Goal: Task Accomplishment & Management: Complete application form

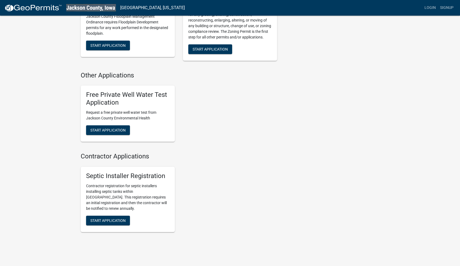
scroll to position [224, 0]
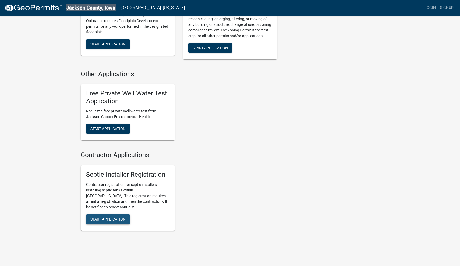
click at [109, 217] on span "Start Application" at bounding box center [107, 219] width 35 height 4
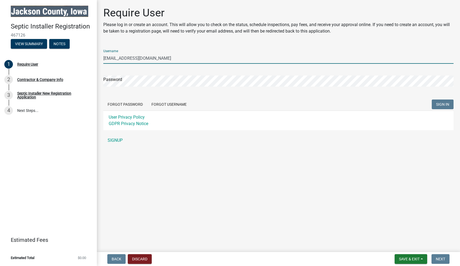
type input "[EMAIL_ADDRESS][DOMAIN_NAME]"
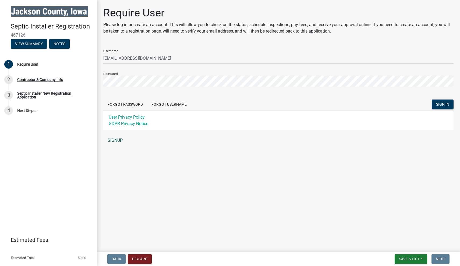
click at [117, 141] on link "SIGNUP" at bounding box center [278, 140] width 350 height 11
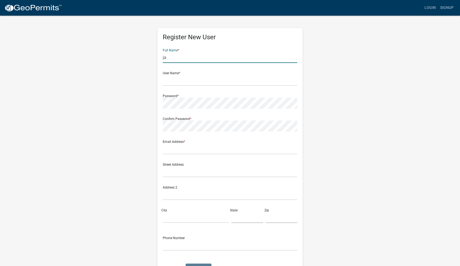
type input "j"
type input "[PERSON_NAME]"
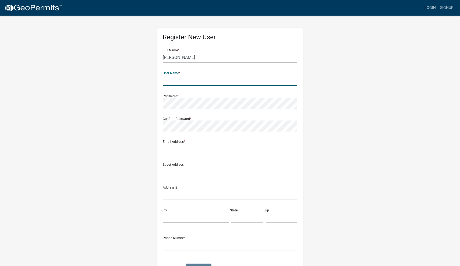
click at [312, 91] on div "Register New User Full Name * [PERSON_NAME] User Name * Password * Confirm Pass…" at bounding box center [230, 159] width 306 height 288
click at [215, 78] on input "text" at bounding box center [230, 80] width 134 height 11
click at [353, 81] on div "Register New User Full Name * [PERSON_NAME] User Name * Password * Confirm Pass…" at bounding box center [230, 159] width 306 height 288
click at [232, 79] on input "text" at bounding box center [230, 80] width 134 height 11
type input "[EMAIL_ADDRESS][DOMAIN_NAME]"
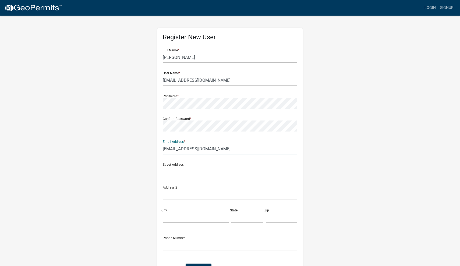
type input "[EMAIL_ADDRESS][DOMAIN_NAME]"
click at [141, 165] on div "Register New User Full Name * [PERSON_NAME] User Name * [EMAIL_ADDRESS][DOMAIN_…" at bounding box center [230, 159] width 306 height 288
type input "[STREET_ADDRESS]"
type input "ONSLOW"
type input "IA"
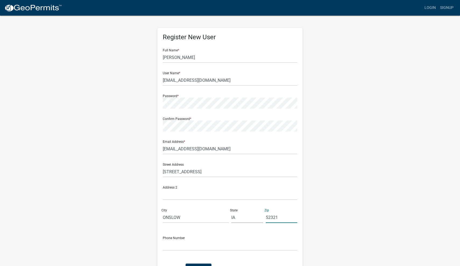
type input "52321"
type input "[PHONE_NUMBER]"
click at [329, 241] on div "Register New User Full Name * [PERSON_NAME] User Name * [EMAIL_ADDRESS][DOMAIN_…" at bounding box center [230, 159] width 306 height 288
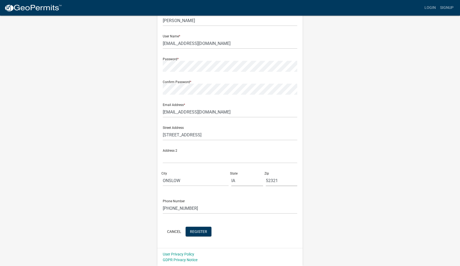
scroll to position [37, 0]
click at [205, 233] on span "Register" at bounding box center [198, 231] width 17 height 4
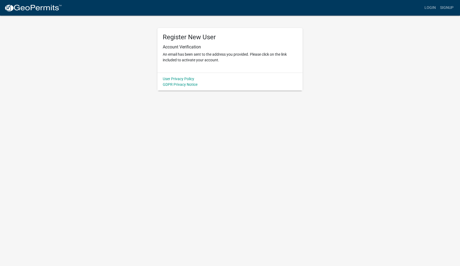
scroll to position [0, 0]
click at [430, 4] on link "Login" at bounding box center [430, 8] width 16 height 10
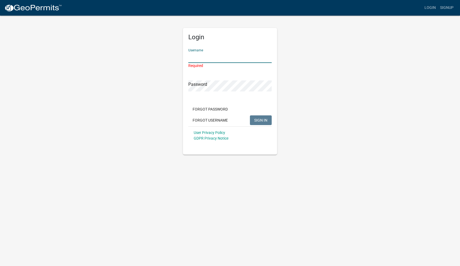
click at [215, 58] on input "Username" at bounding box center [229, 57] width 83 height 11
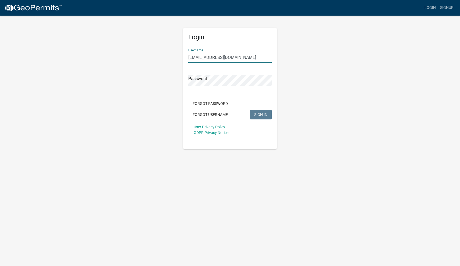
type input "[EMAIL_ADDRESS][DOMAIN_NAME]"
click at [165, 101] on div "Login Username [EMAIL_ADDRESS][DOMAIN_NAME] Password Forgot Password Forgot Use…" at bounding box center [230, 82] width 306 height 134
click at [261, 115] on span "SIGN IN" at bounding box center [260, 114] width 13 height 4
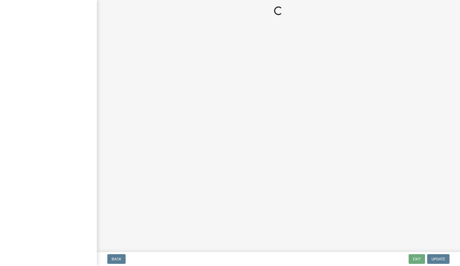
select select "IA"
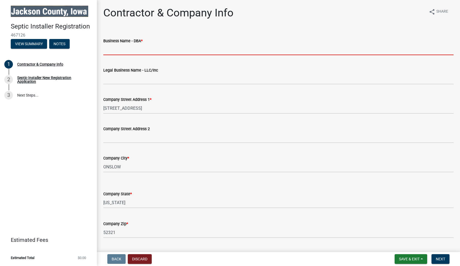
click at [165, 50] on input "Business Name - DBA *" at bounding box center [278, 49] width 350 height 11
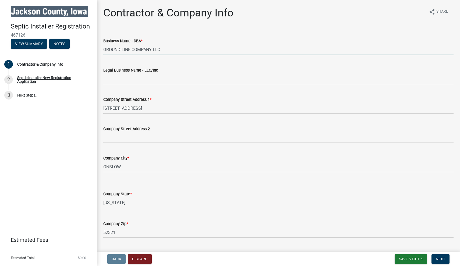
type input "GROUND LINE COMPANY LLC"
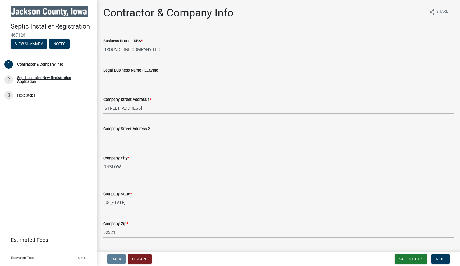
click at [149, 82] on input "Legal Business Name - LLC/Inc" at bounding box center [278, 78] width 350 height 11
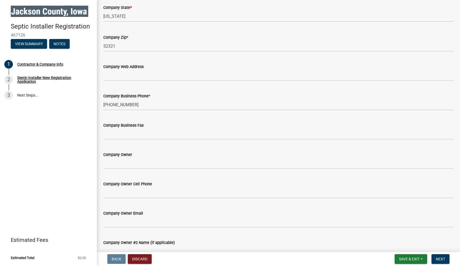
scroll to position [187, 0]
type input "GROUND LINE COMPANY LLC"
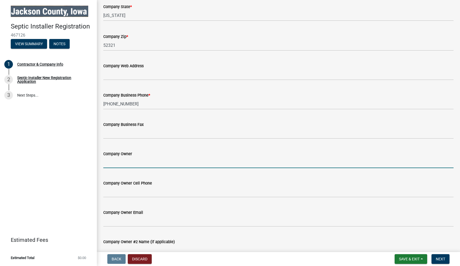
click at [140, 167] on input "Company Owner" at bounding box center [278, 162] width 350 height 11
type input "[PERSON_NAME]"
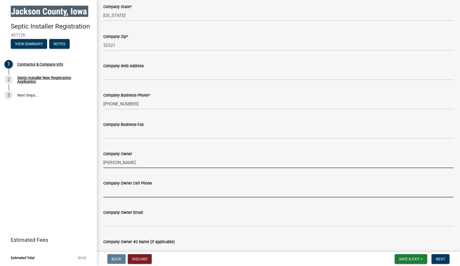
click at [140, 191] on input "Company Owner Cell Phone" at bounding box center [278, 191] width 350 height 11
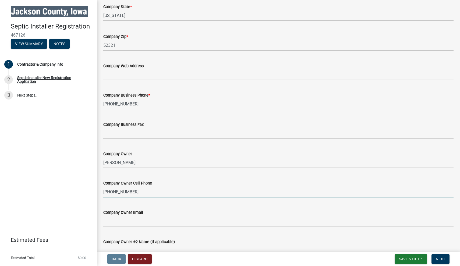
type input "[PHONE_NUMBER]"
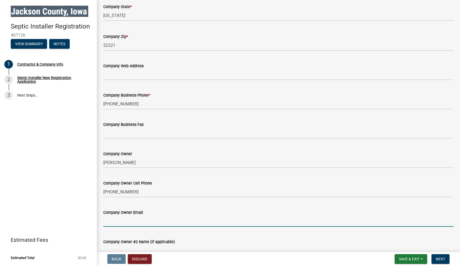
click at [142, 220] on input "Company Owner Email" at bounding box center [278, 221] width 350 height 11
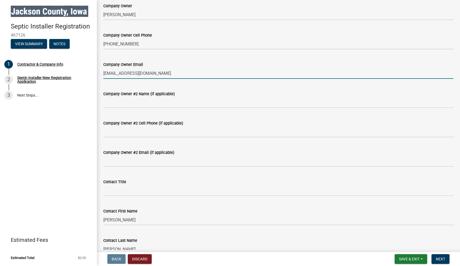
scroll to position [336, 0]
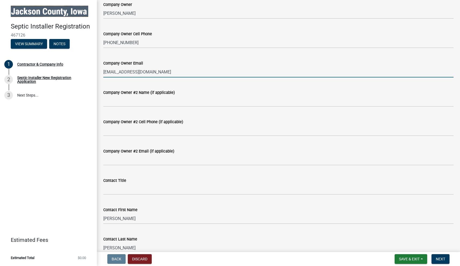
type input "[EMAIL_ADDRESS][DOMAIN_NAME]"
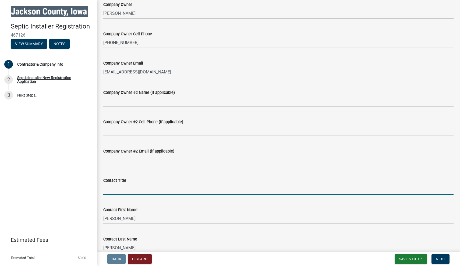
click at [147, 189] on input "Contact Title" at bounding box center [278, 189] width 350 height 11
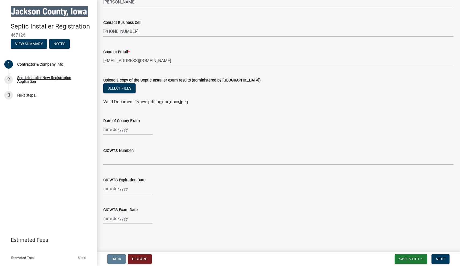
scroll to position [0, 0]
type input "OWNER"
click at [133, 158] on input "CIOWTS Number:" at bounding box center [278, 159] width 350 height 11
type input "511845"
click at [133, 190] on div at bounding box center [127, 188] width 49 height 11
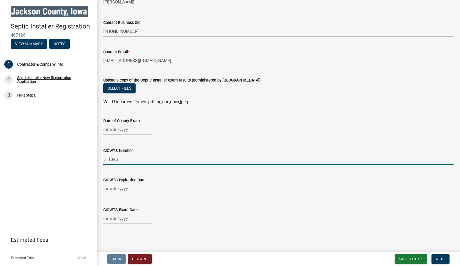
select select "8"
select select "2025"
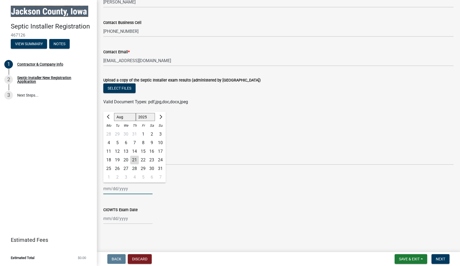
click at [123, 191] on input "CIOWTS Expiration Date" at bounding box center [127, 188] width 49 height 11
click at [175, 198] on wm-data-entity-input "CIOWTS Expiration Date Jan Feb Mar Apr May Jun Jul Aug Sep Oct Nov Dec 1525 152…" at bounding box center [278, 184] width 350 height 30
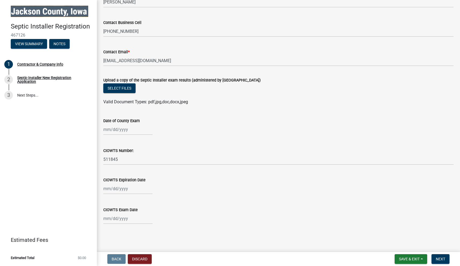
click at [123, 191] on div at bounding box center [127, 188] width 49 height 11
select select "8"
select select "2025"
click at [108, 118] on span "Previous month" at bounding box center [109, 117] width 4 height 4
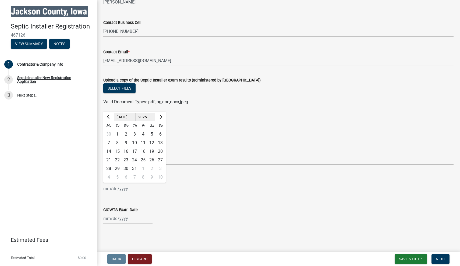
click at [108, 118] on span "Previous month" at bounding box center [109, 117] width 4 height 4
click at [160, 115] on button "Next month" at bounding box center [160, 117] width 6 height 9
select select "8"
select select "2027"
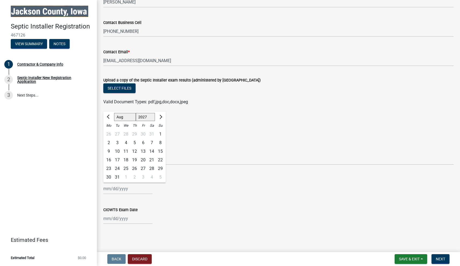
click at [109, 118] on span "Previous month" at bounding box center [109, 117] width 4 height 4
select select "6"
click at [127, 167] on div "30" at bounding box center [126, 168] width 9 height 9
type input "06/30/2027"
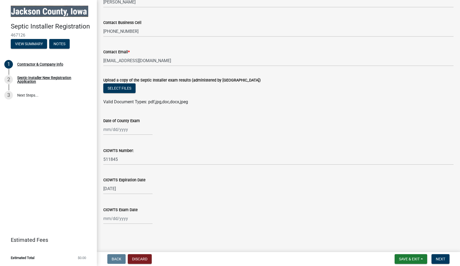
click at [126, 131] on div at bounding box center [127, 129] width 49 height 11
select select "8"
select select "2025"
click at [210, 120] on div "Date of County Exam" at bounding box center [278, 120] width 350 height 6
select select "8"
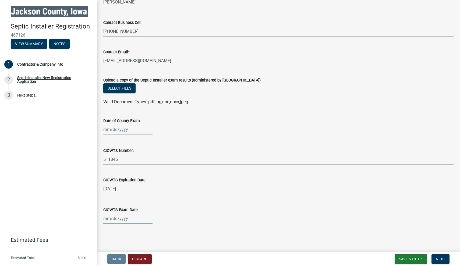
select select "2025"
click at [130, 219] on div "Jan Feb Mar Apr May Jun Jul Aug Sep Oct Nov Dec 1525 1526 1527 1528 1529 1530 1…" at bounding box center [127, 218] width 49 height 11
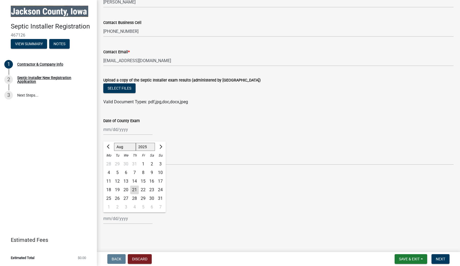
click at [108, 148] on button "Previous month" at bounding box center [108, 146] width 6 height 9
select select "7"
click at [126, 197] on div "30" at bounding box center [126, 198] width 9 height 9
type input "07/30/2025"
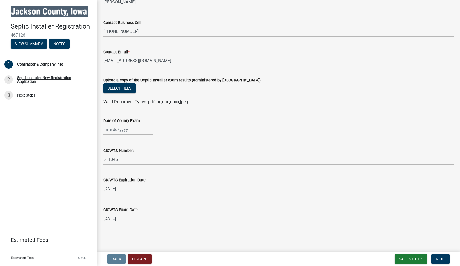
scroll to position [582, 0]
click at [442, 261] on span "Next" at bounding box center [439, 259] width 9 height 4
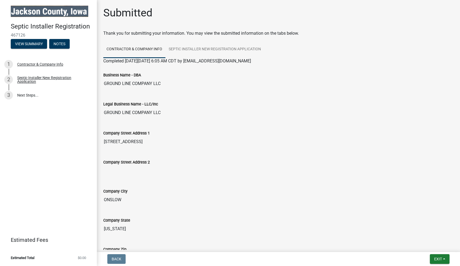
scroll to position [0, 0]
click at [38, 66] on div "Contractor & Company Info" at bounding box center [40, 64] width 46 height 4
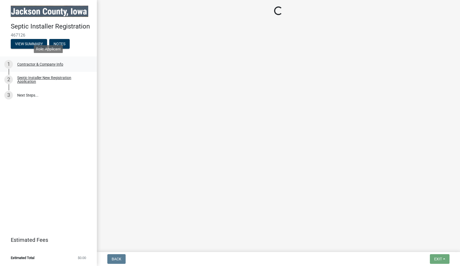
select select "IA"
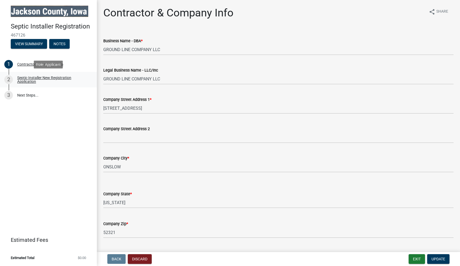
click at [40, 77] on div "Septic Installer New Registration Application" at bounding box center [52, 80] width 71 height 8
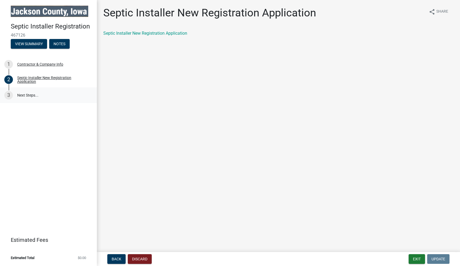
click at [30, 94] on link "3 Next Steps..." at bounding box center [48, 95] width 97 height 16
click at [37, 78] on div "Septic Installer New Registration Application" at bounding box center [52, 80] width 71 height 8
click at [138, 31] on link "Septic Installer New Registration Application" at bounding box center [145, 33] width 84 height 5
click at [23, 98] on link "3 Next Steps..." at bounding box center [48, 95] width 97 height 16
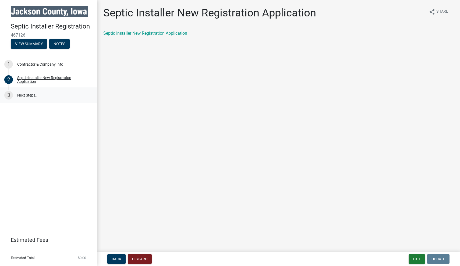
click at [31, 95] on link "3 Next Steps..." at bounding box center [48, 95] width 97 height 16
